Goal: Task Accomplishment & Management: Manage account settings

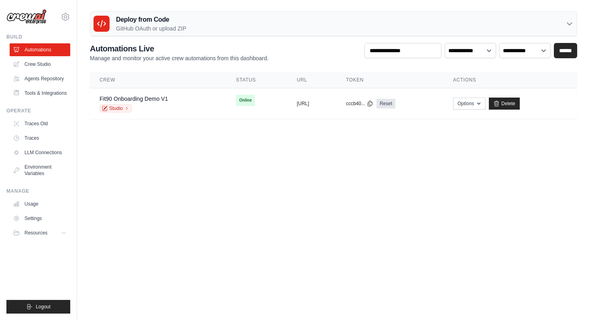
click at [44, 152] on link "LLM Connections" at bounding box center [40, 152] width 61 height 13
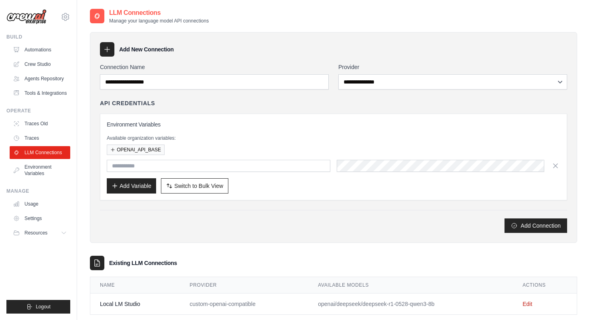
scroll to position [16, 0]
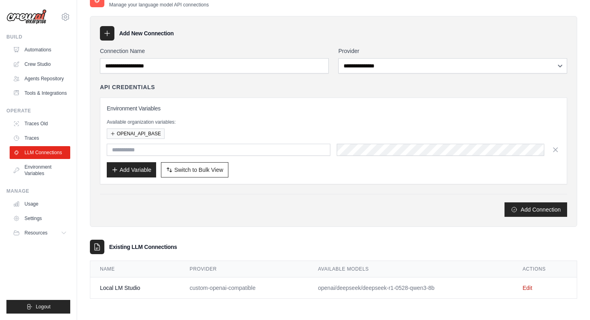
click at [529, 292] on td "Edit" at bounding box center [545, 287] width 64 height 21
click at [526, 287] on link "Edit" at bounding box center [528, 288] width 10 height 6
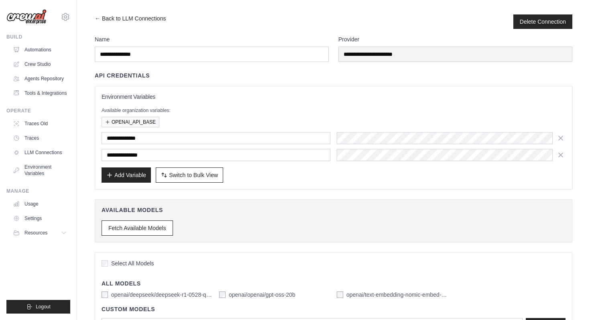
click at [397, 179] on div "Add Variable Switch to Bulk View Switch to Table View" at bounding box center [334, 174] width 464 height 15
